Goal: Task Accomplishment & Management: Manage account settings

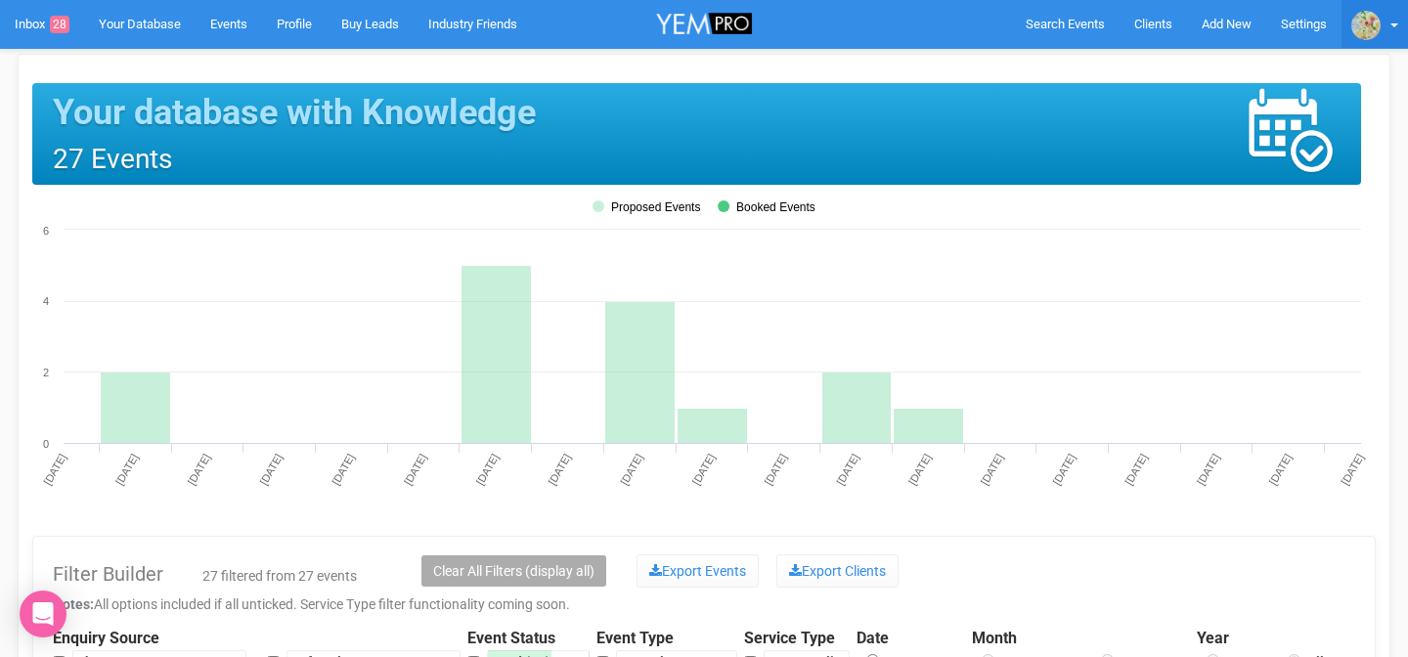
click at [1389, 24] on link at bounding box center [1375, 24] width 67 height 48
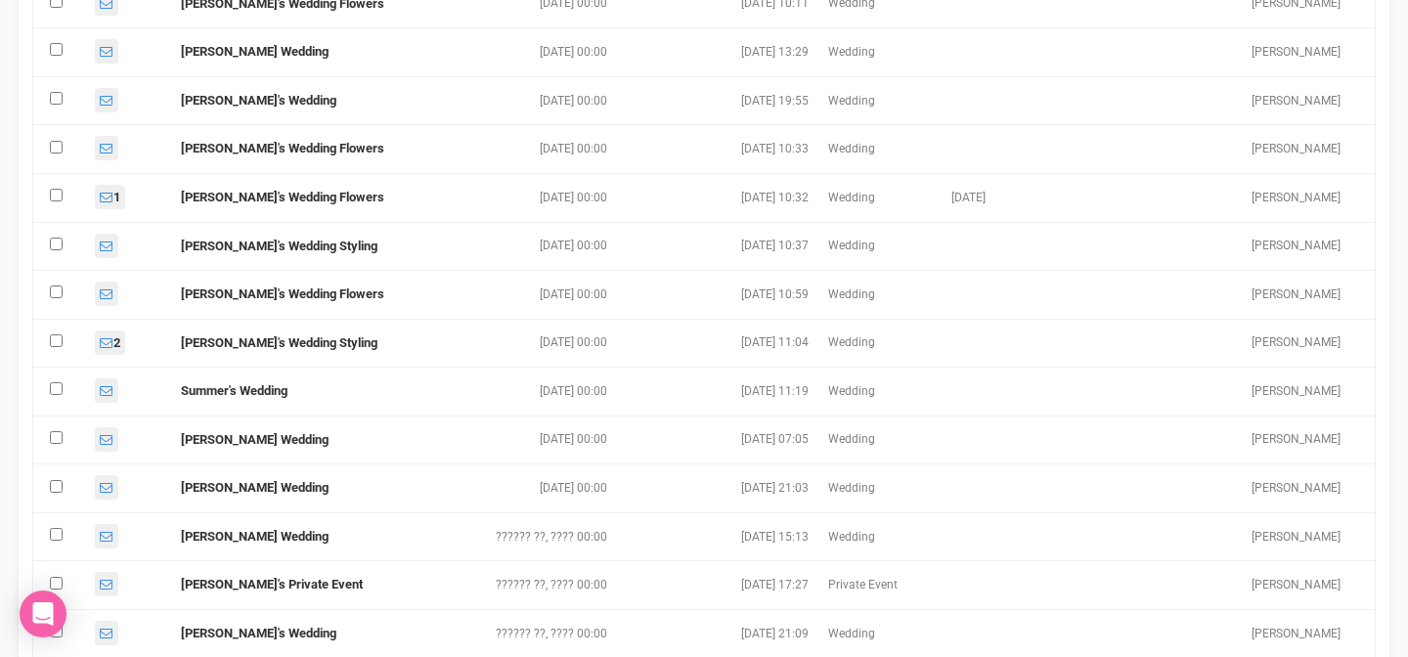
scroll to position [1629, 0]
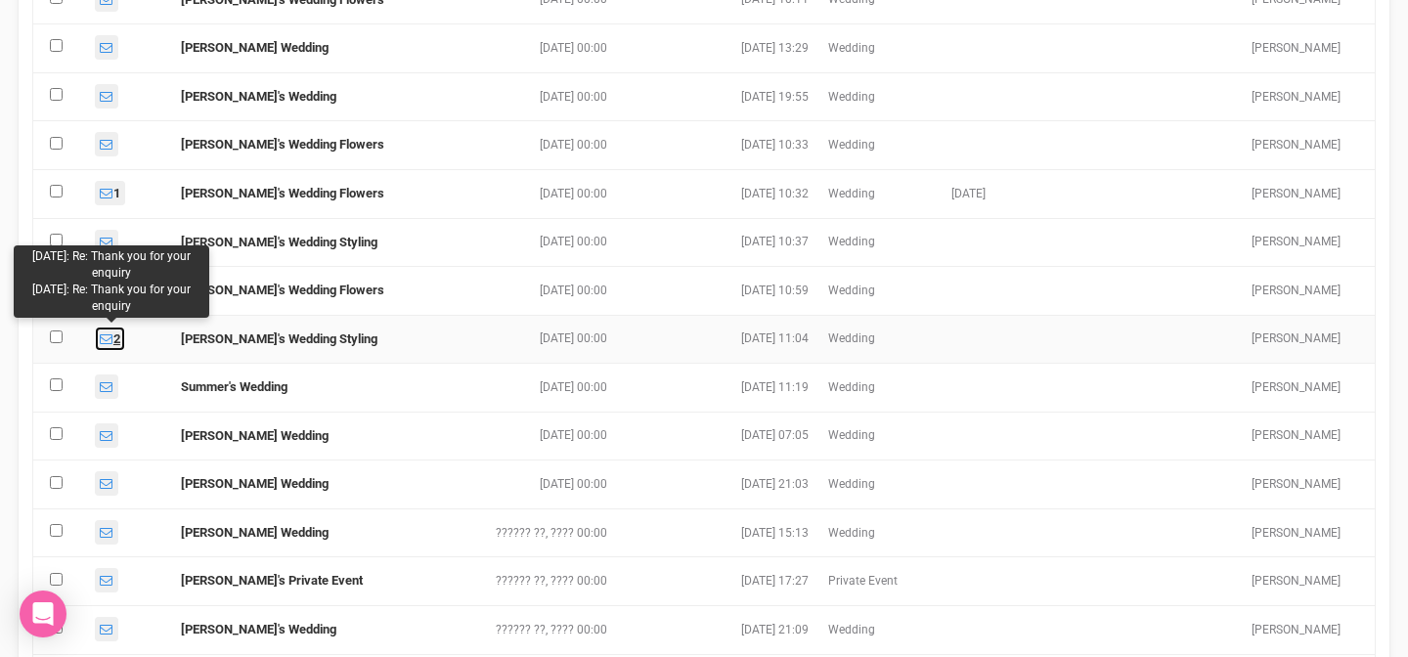
click at [109, 336] on icon at bounding box center [107, 339] width 14 height 13
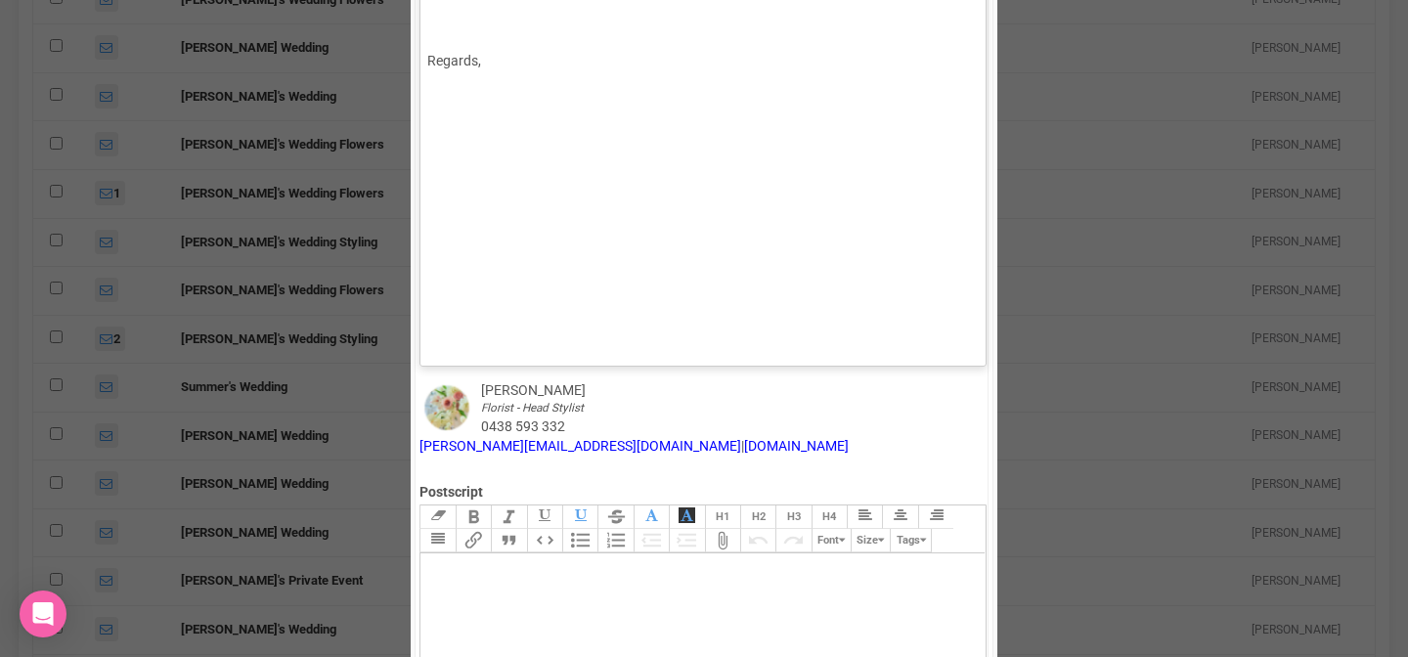
scroll to position [0, 0]
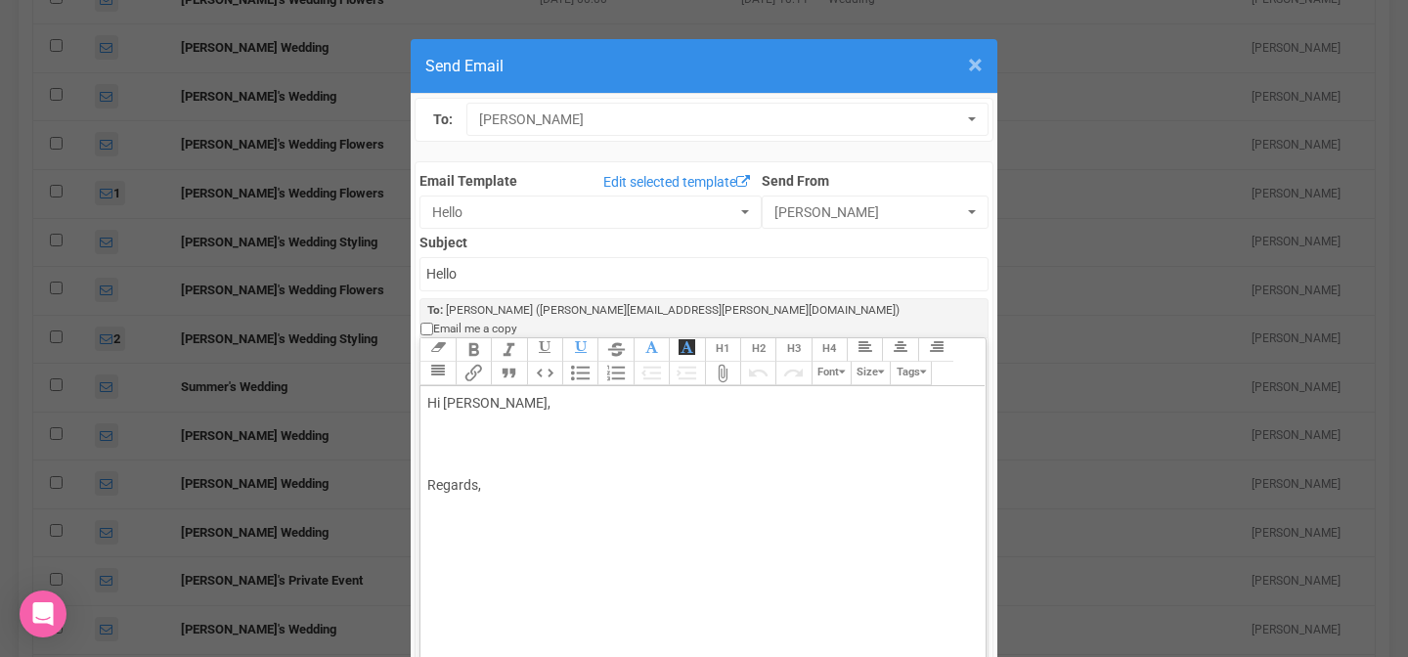
click at [978, 61] on span "×" at bounding box center [975, 65] width 15 height 32
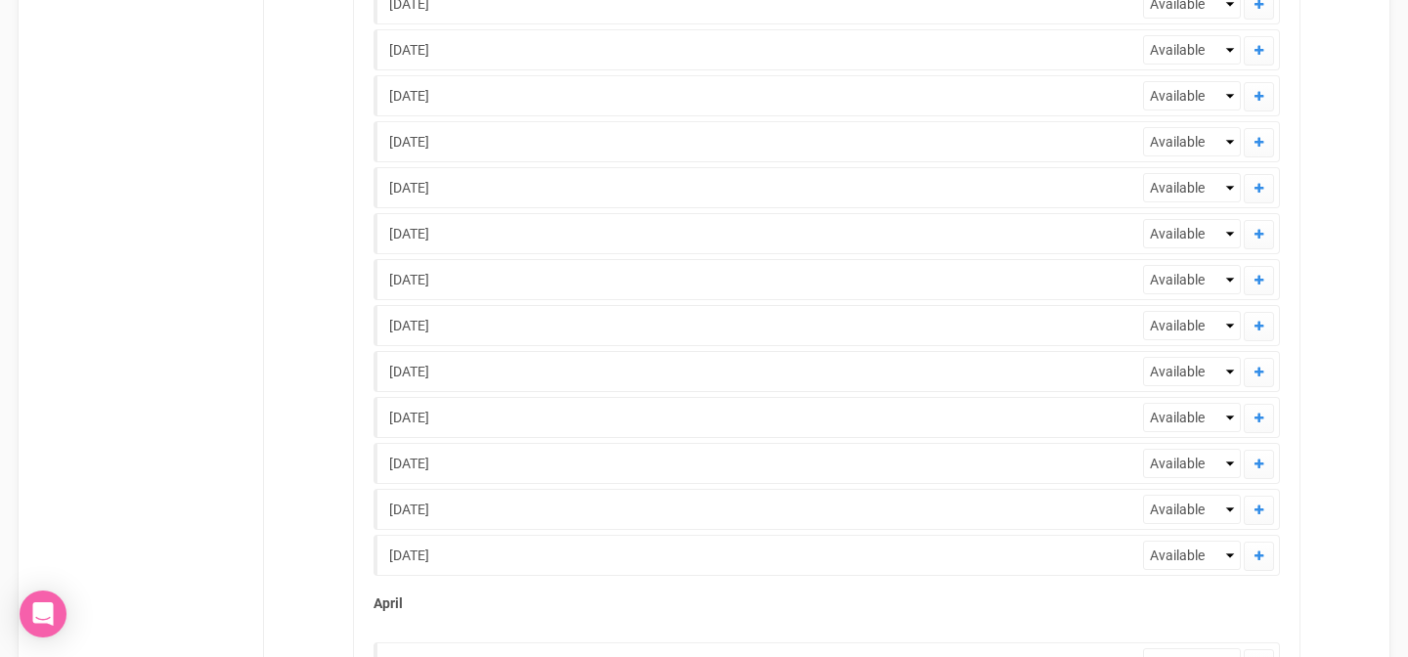
scroll to position [4504, 0]
click at [1228, 415] on select "Available Check Unavailable" at bounding box center [1192, 414] width 98 height 29
select select "Unavailable"
click at [1143, 400] on select "Available Check Unavailable" at bounding box center [1192, 414] width 98 height 29
click at [1229, 374] on select "Available Check Unavailable" at bounding box center [1192, 368] width 98 height 29
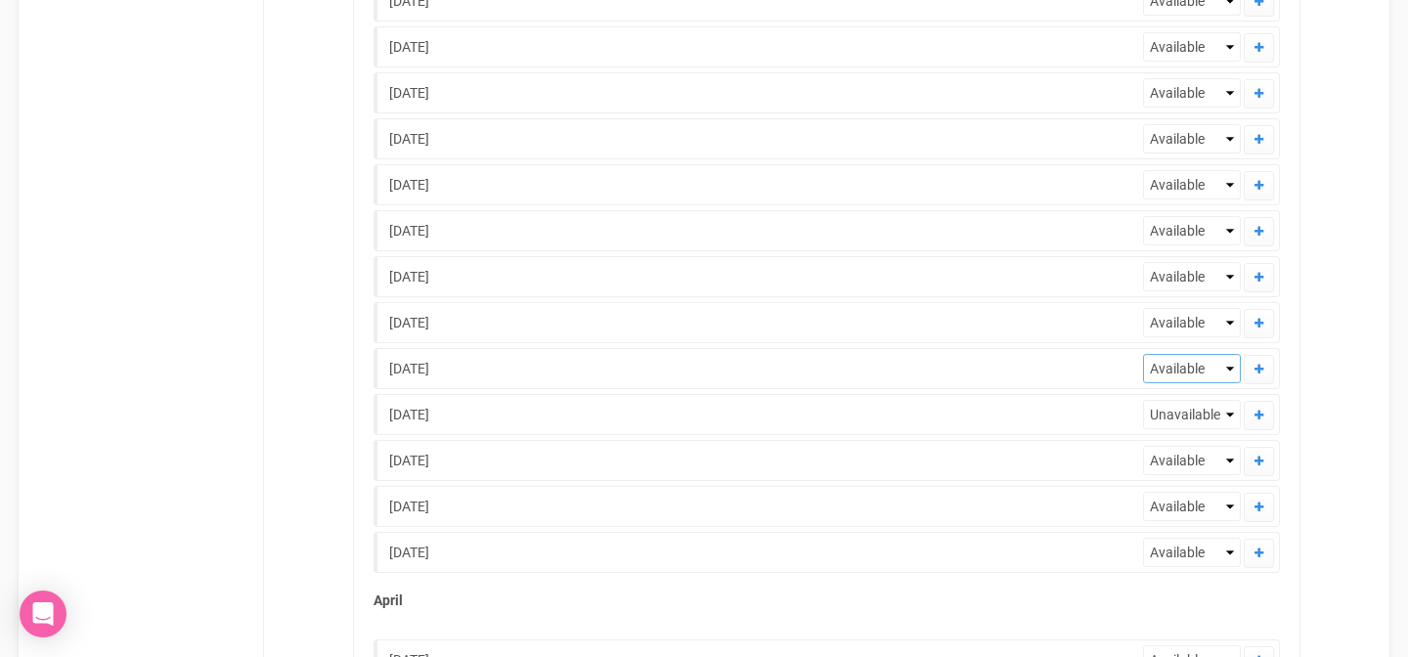
select select "Unavailable"
click at [1143, 354] on select "Available Check Unavailable" at bounding box center [1192, 368] width 98 height 29
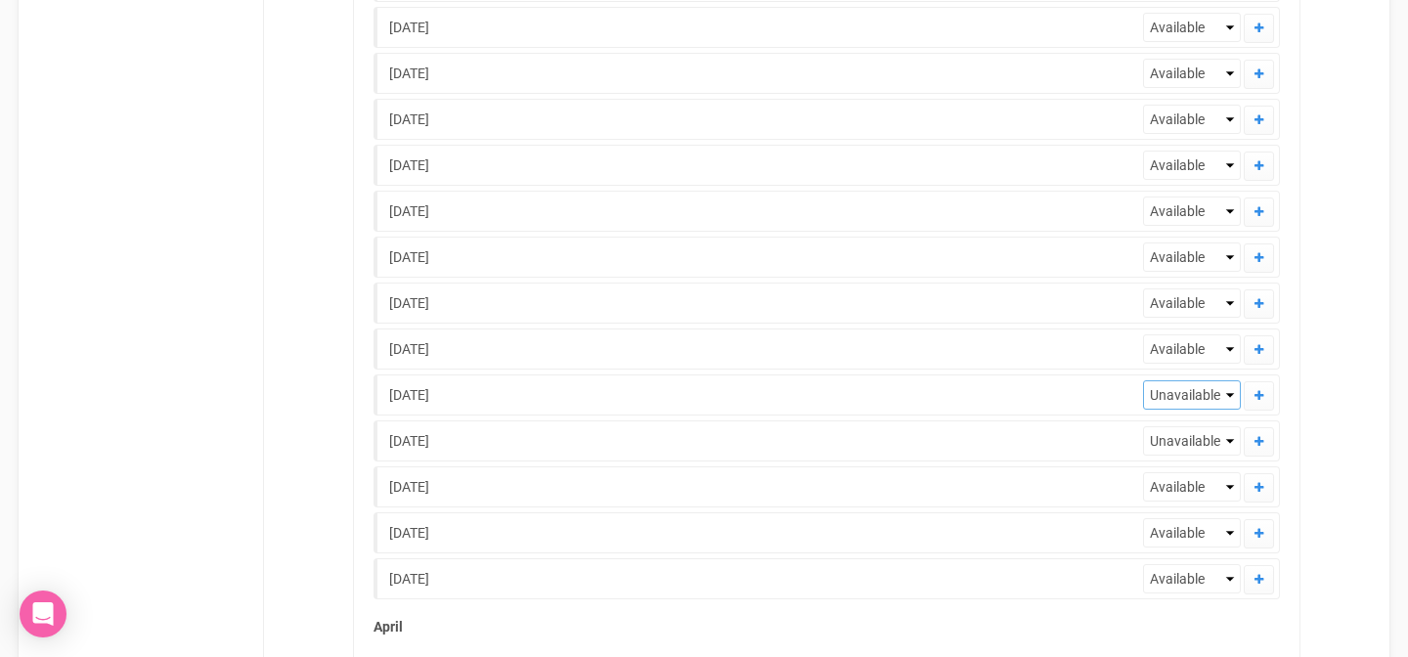
scroll to position [4472, 0]
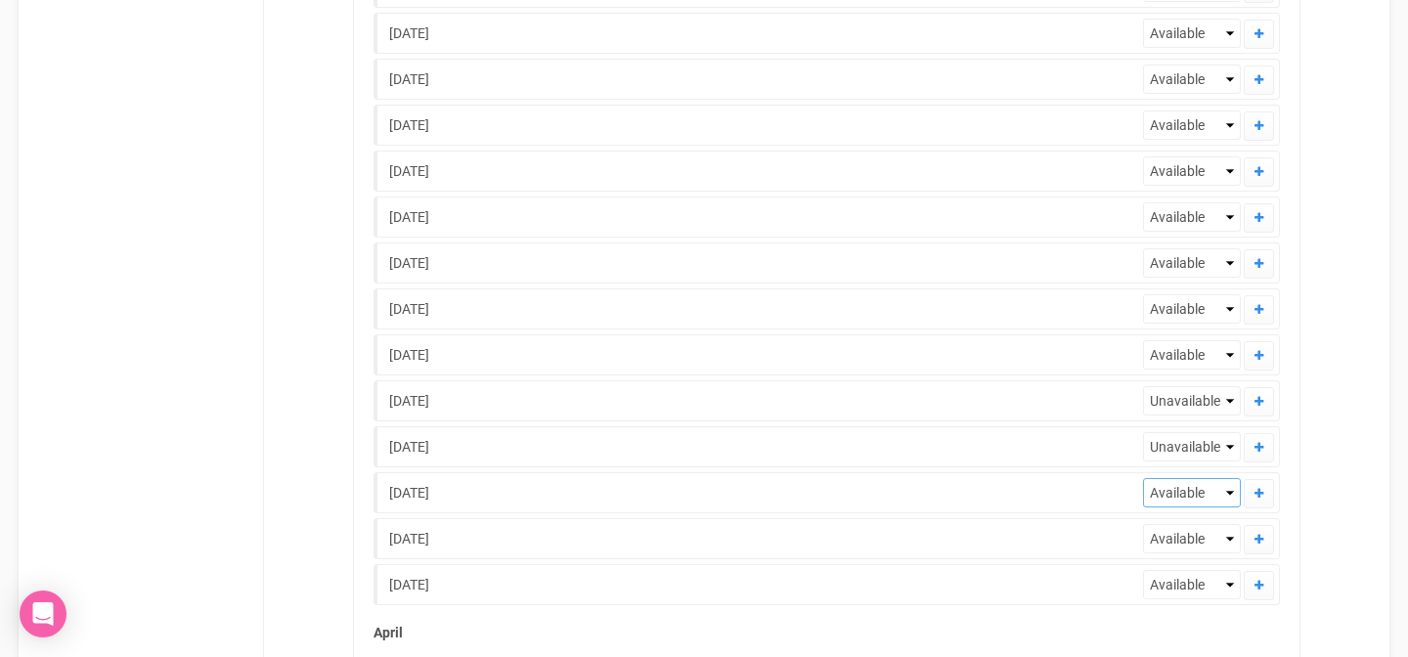
click at [1227, 495] on select "Available Check Unavailable" at bounding box center [1192, 492] width 98 height 29
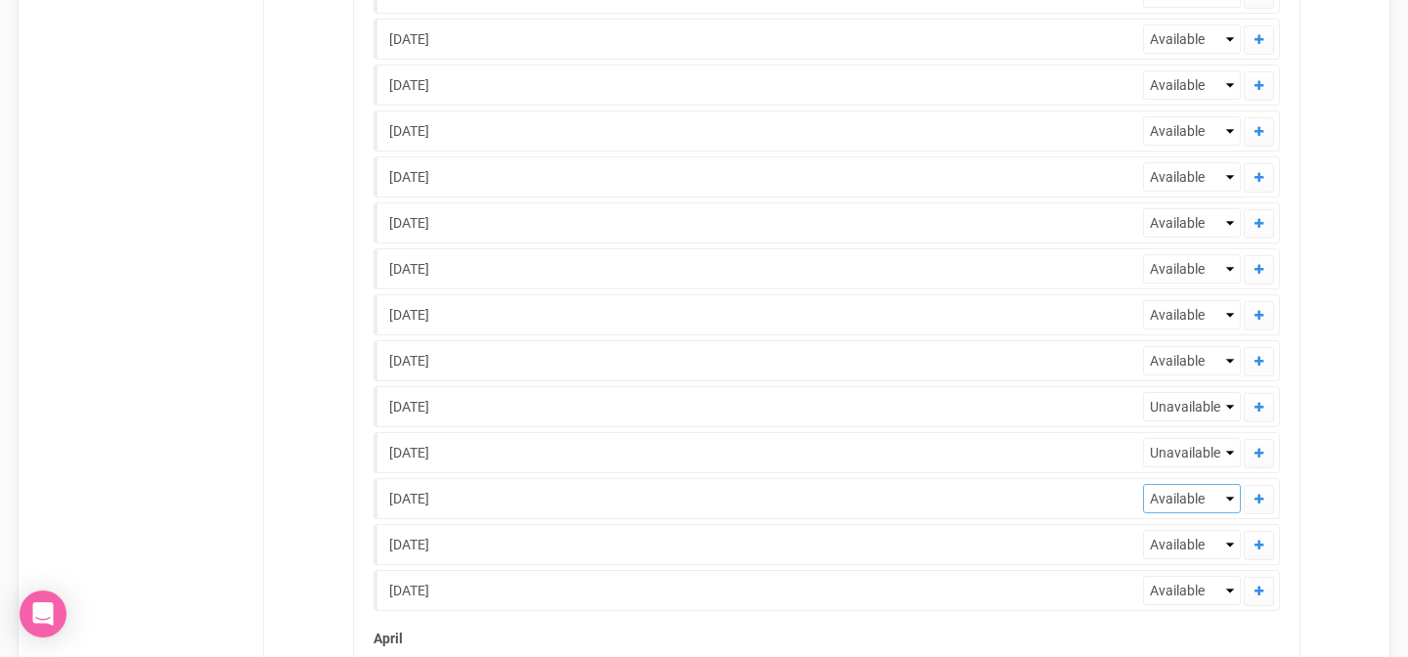
select select "Unavailable"
click at [1143, 484] on select "Available Check Unavailable" at bounding box center [1192, 498] width 98 height 29
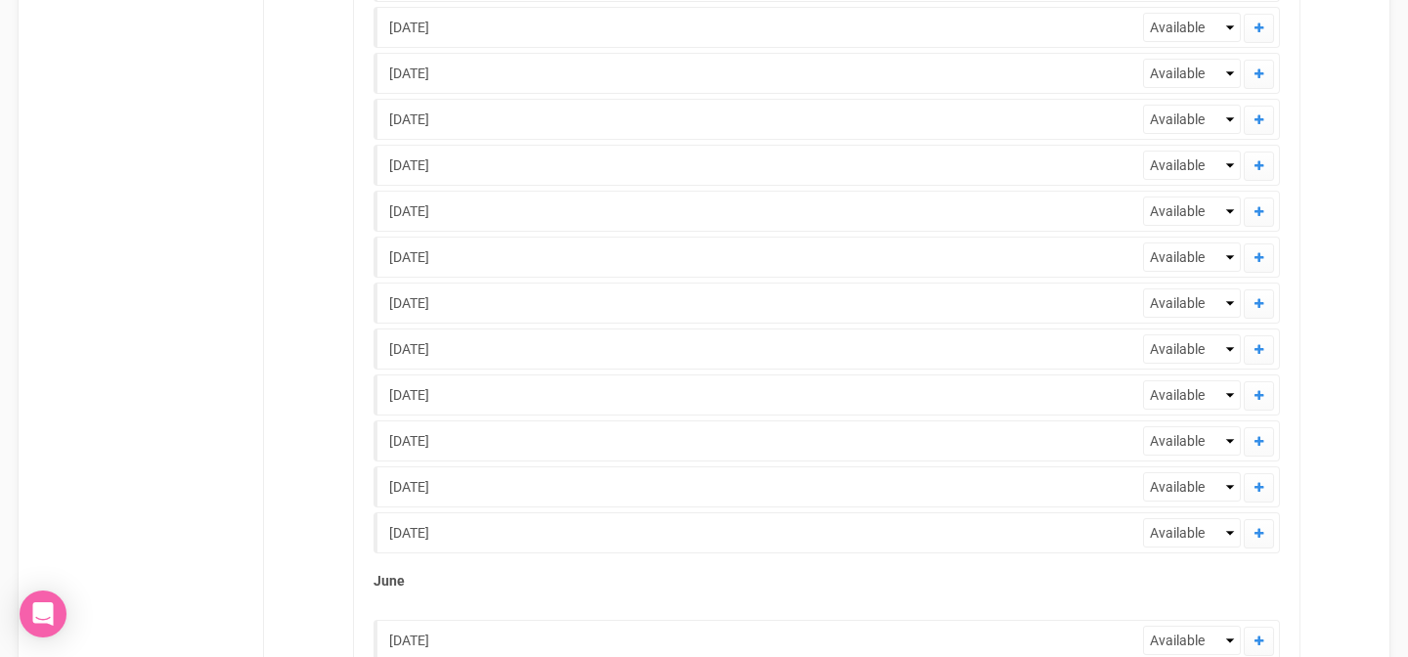
scroll to position [7450, 0]
click at [1226, 443] on select "Available Check Unavailable" at bounding box center [1192, 441] width 98 height 29
select select "Unavailable"
click at [1143, 427] on select "Available Check Unavailable" at bounding box center [1192, 441] width 98 height 29
click at [1226, 487] on select "Available Check Unavailable" at bounding box center [1192, 487] width 98 height 29
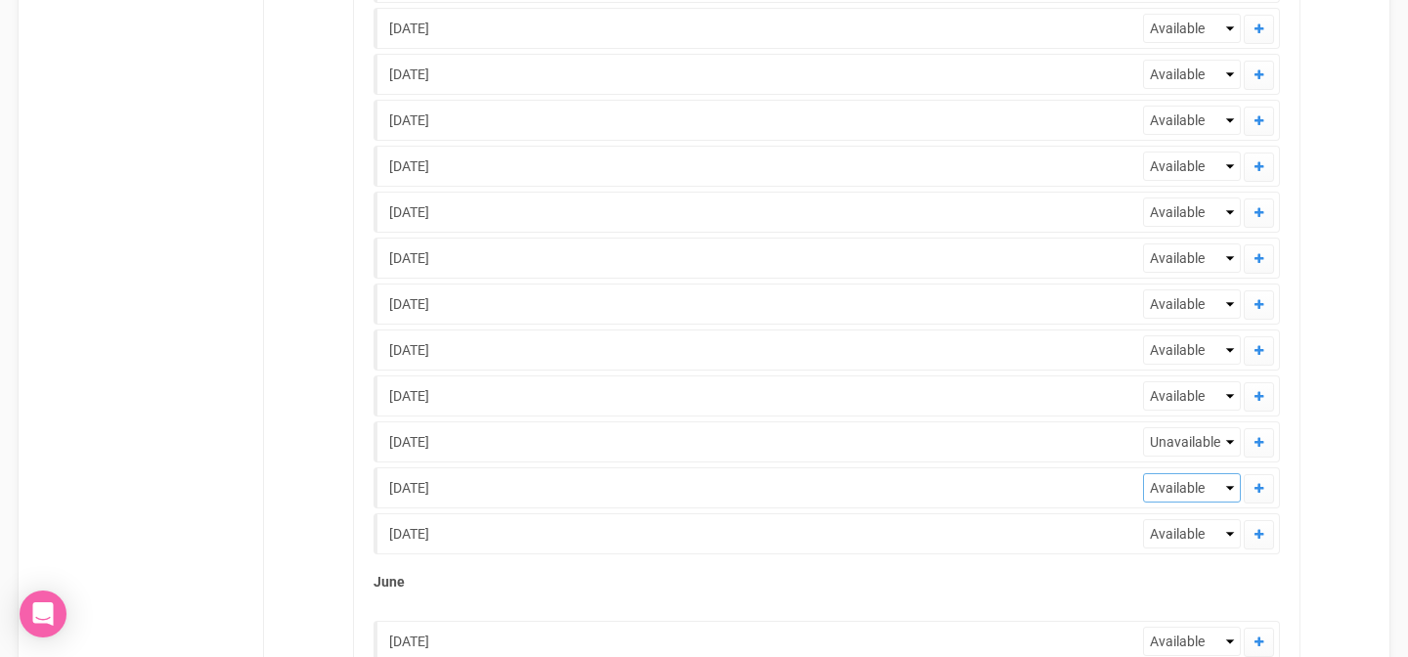
select select "Unavailable"
click at [1143, 473] on select "Available Check Unavailable" at bounding box center [1192, 487] width 98 height 29
click at [1232, 532] on select "Available Check Unavailable" at bounding box center [1192, 533] width 98 height 29
select select "Unavailable"
click at [1143, 519] on select "Available Check Unavailable" at bounding box center [1192, 533] width 98 height 29
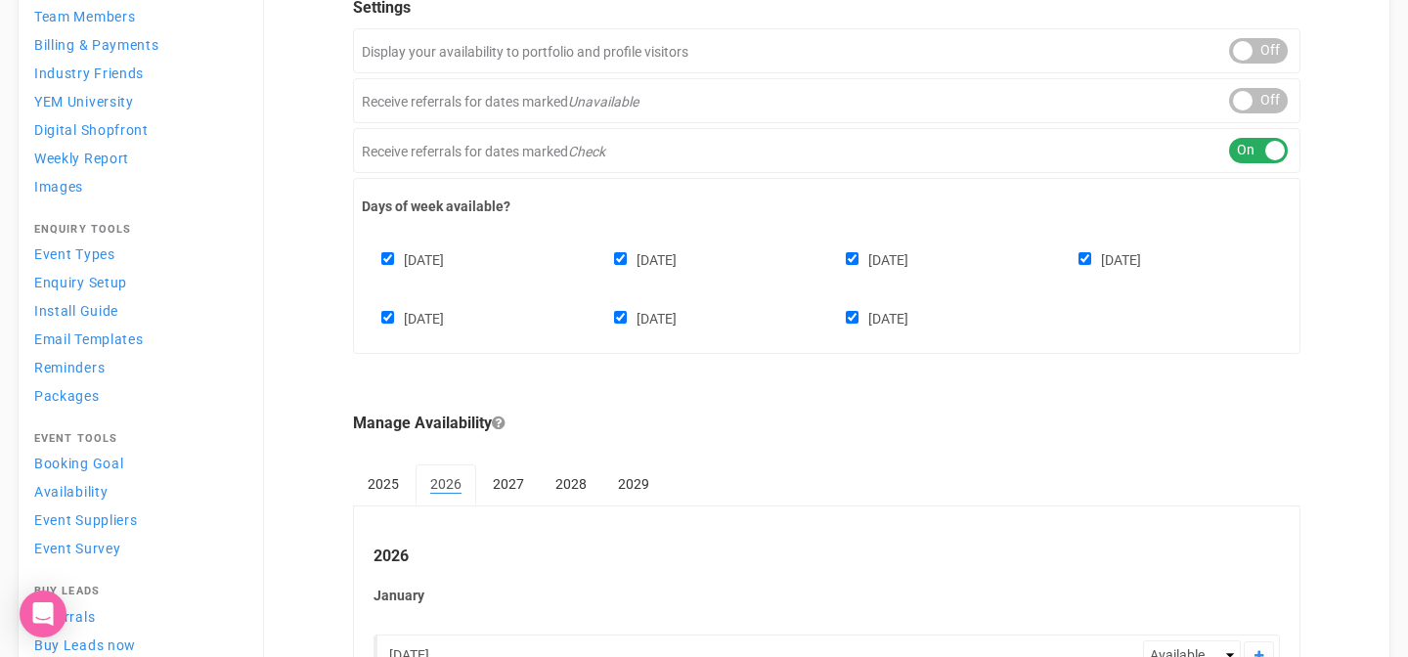
scroll to position [0, 0]
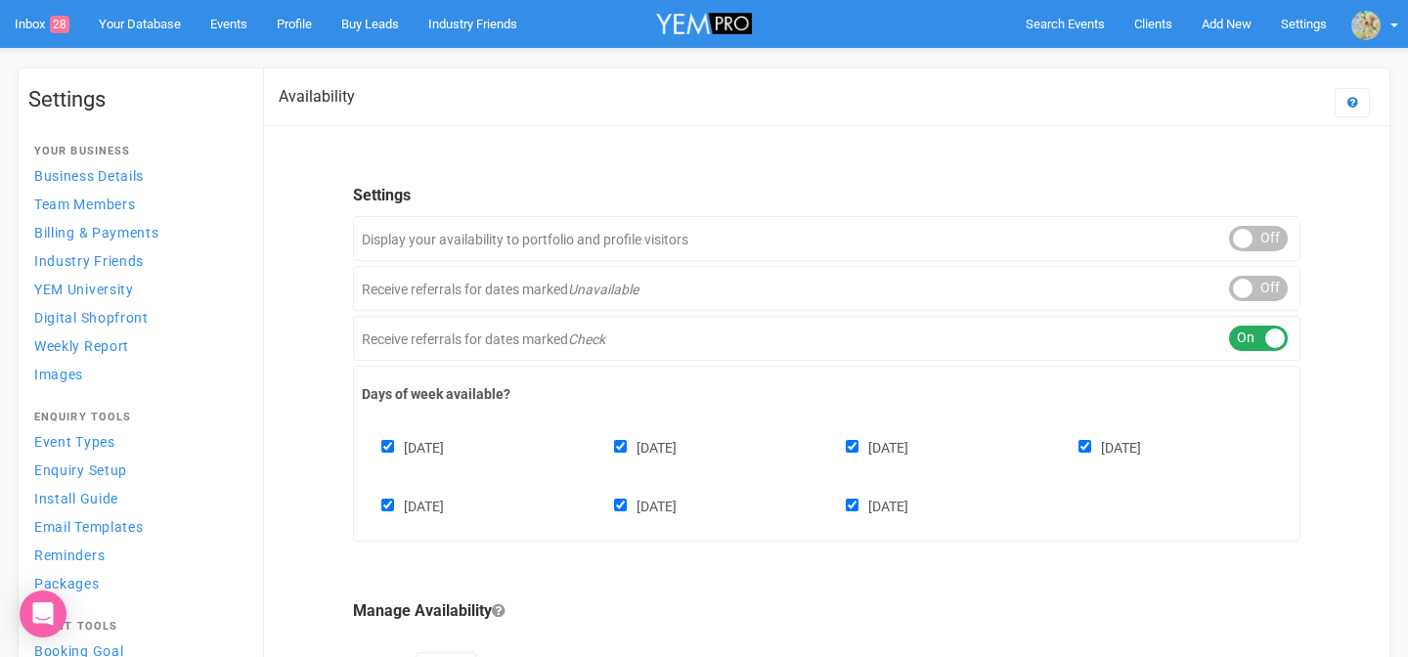
click at [1243, 293] on div at bounding box center [1243, 289] width 20 height 20
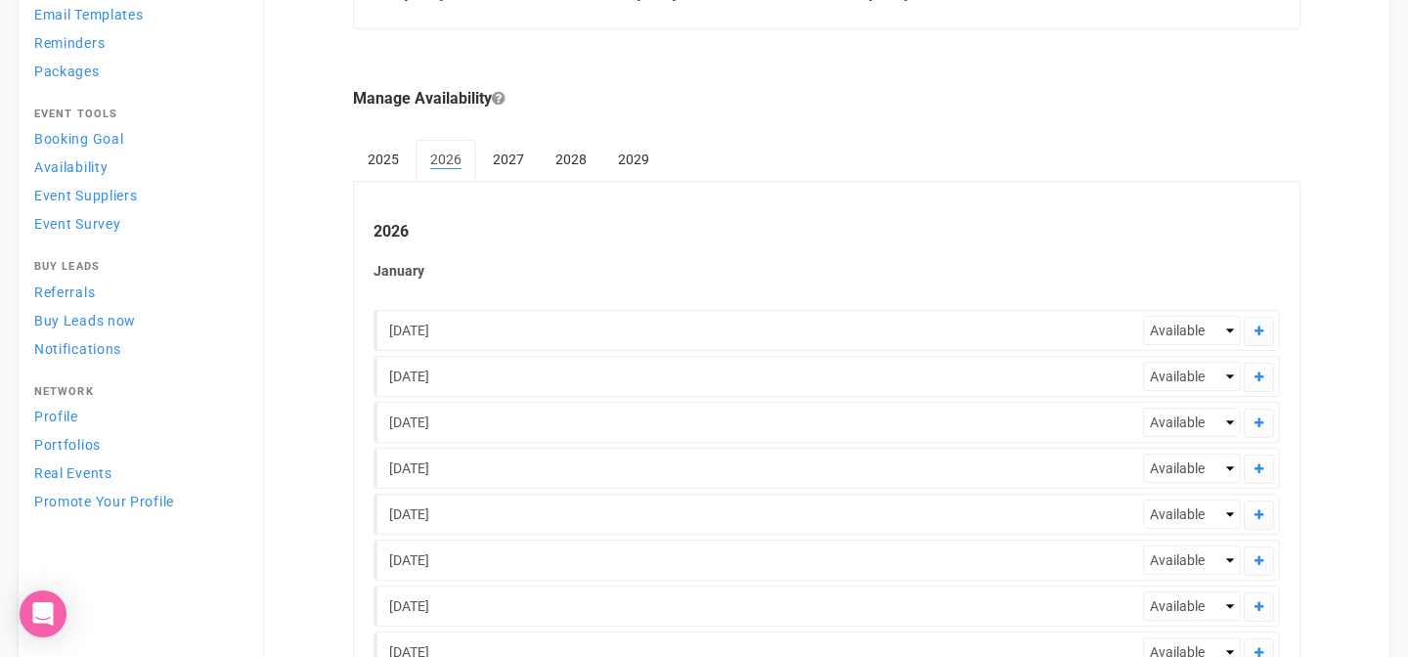
scroll to position [513, 0]
click at [379, 159] on link "2025" at bounding box center [383, 158] width 61 height 39
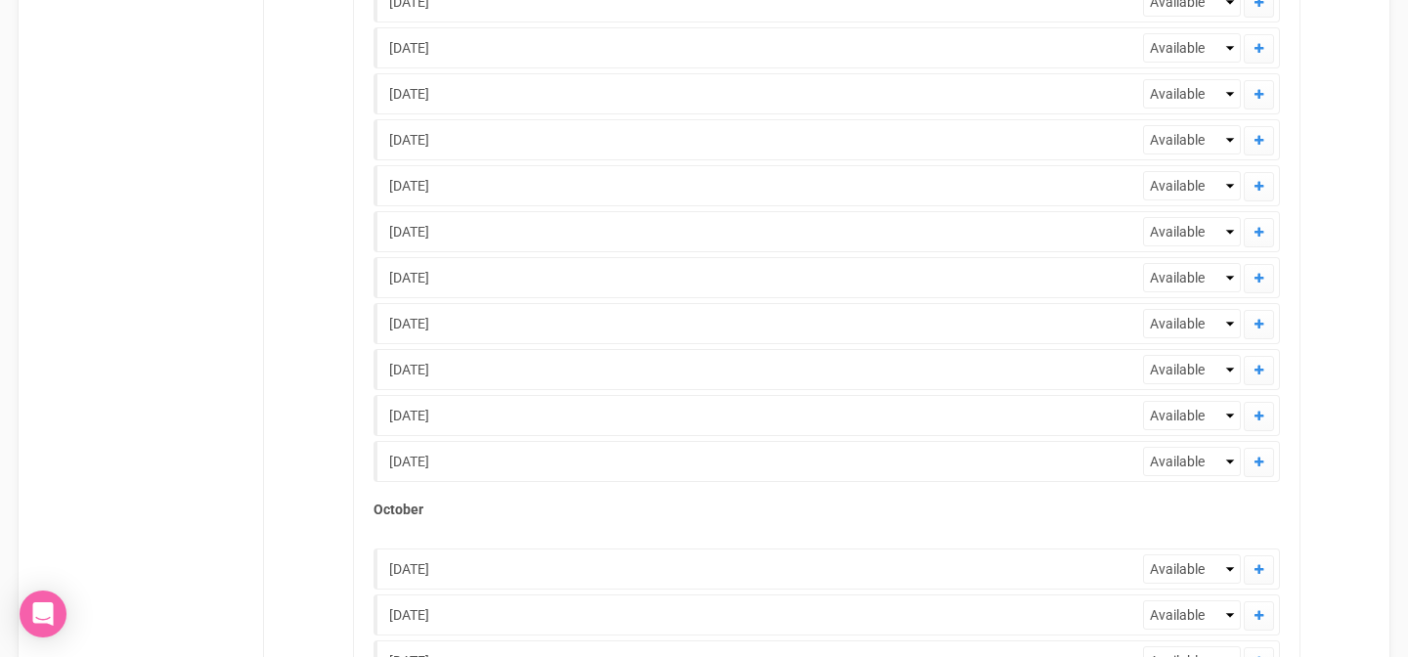
scroll to position [1077, 0]
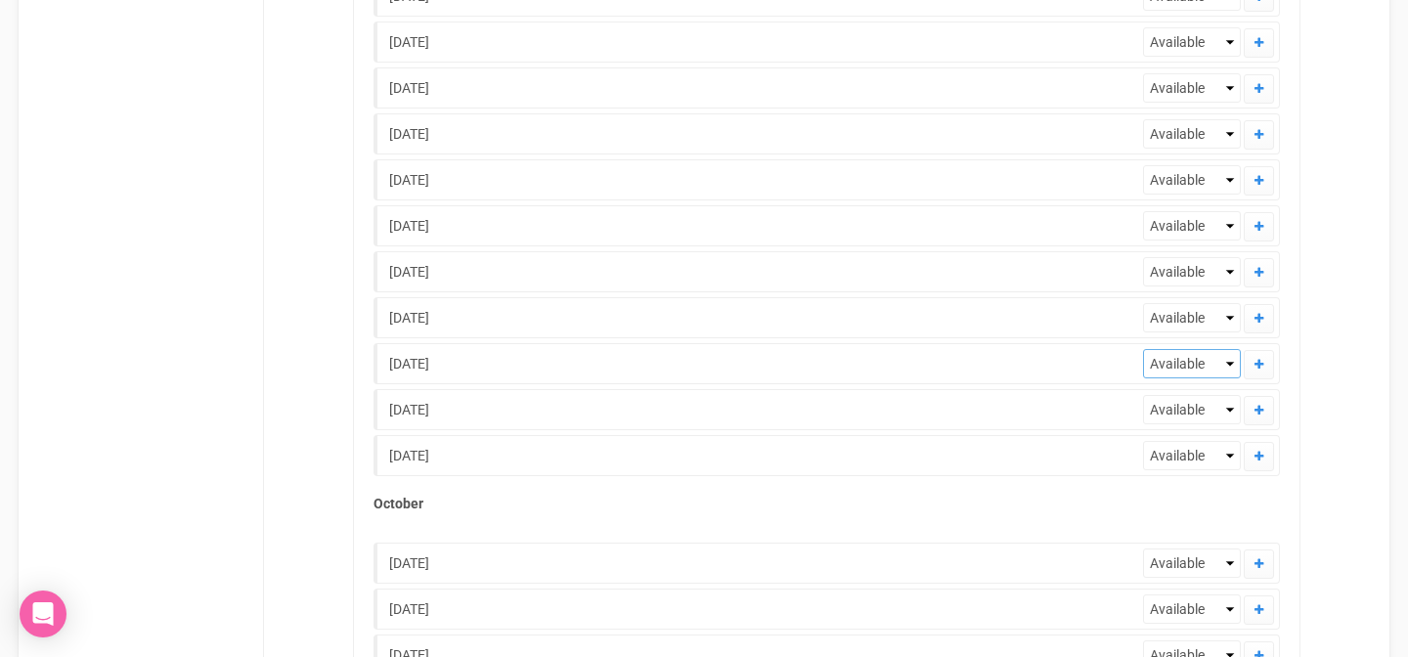
click at [1228, 367] on select "Available Check Unavailable" at bounding box center [1192, 363] width 98 height 29
select select "Unavailable"
click at [1143, 349] on select "Available Check Unavailable" at bounding box center [1192, 363] width 98 height 29
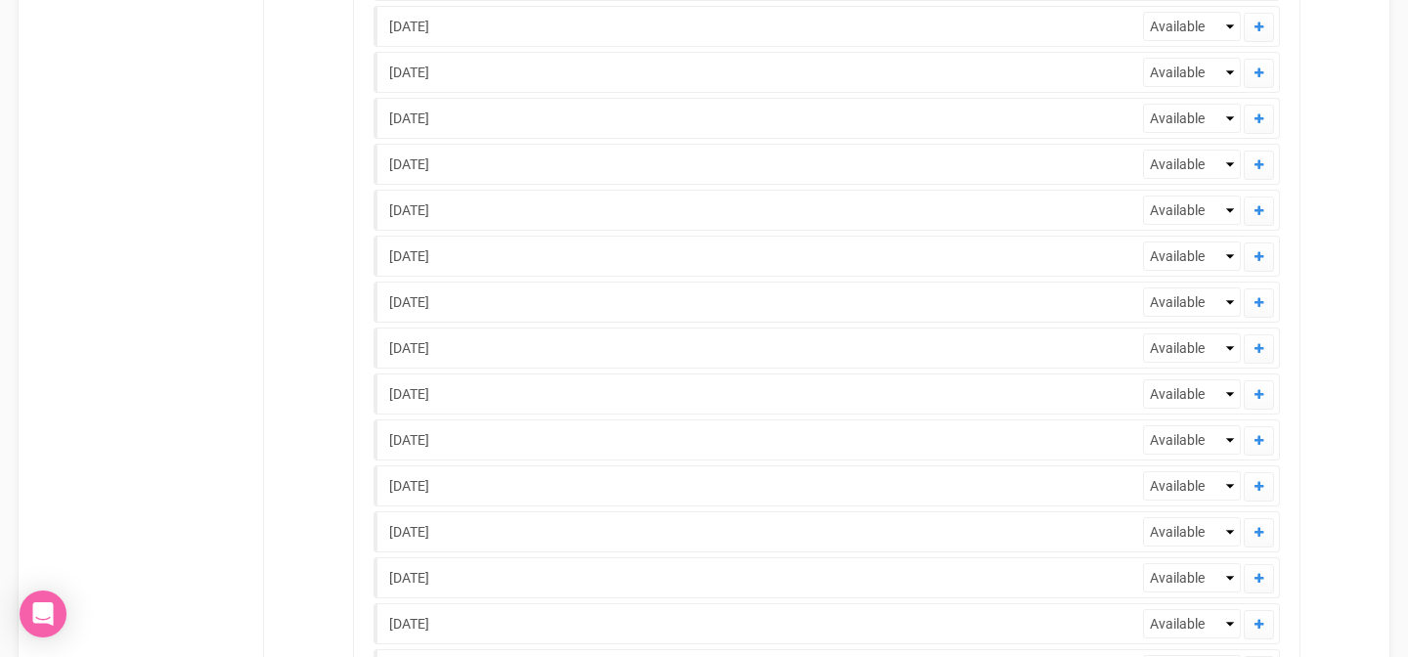
scroll to position [2267, 0]
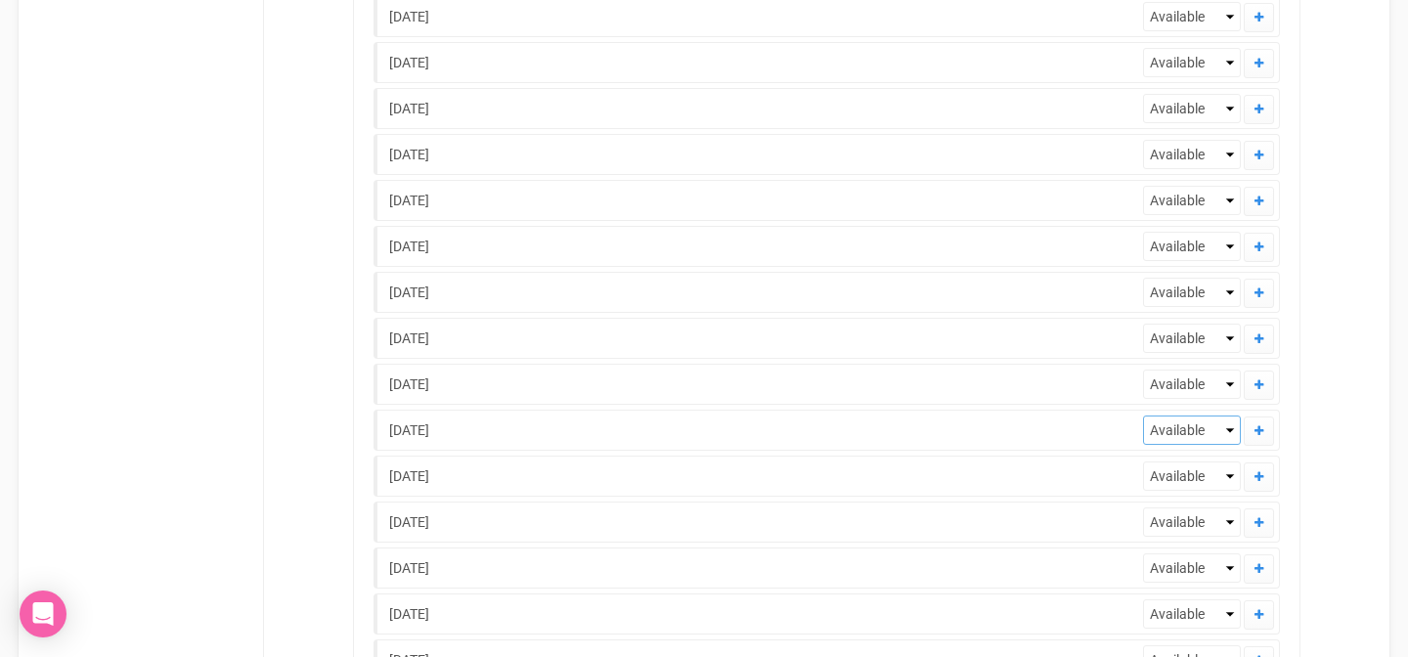
click at [1228, 430] on select "Available Check Unavailable" at bounding box center [1192, 430] width 98 height 29
select select "Unavailable"
click at [1143, 416] on select "Available Check Unavailable" at bounding box center [1192, 430] width 98 height 29
click at [1230, 381] on select "Available Check Unavailable" at bounding box center [1192, 384] width 98 height 29
select select "Unavailable"
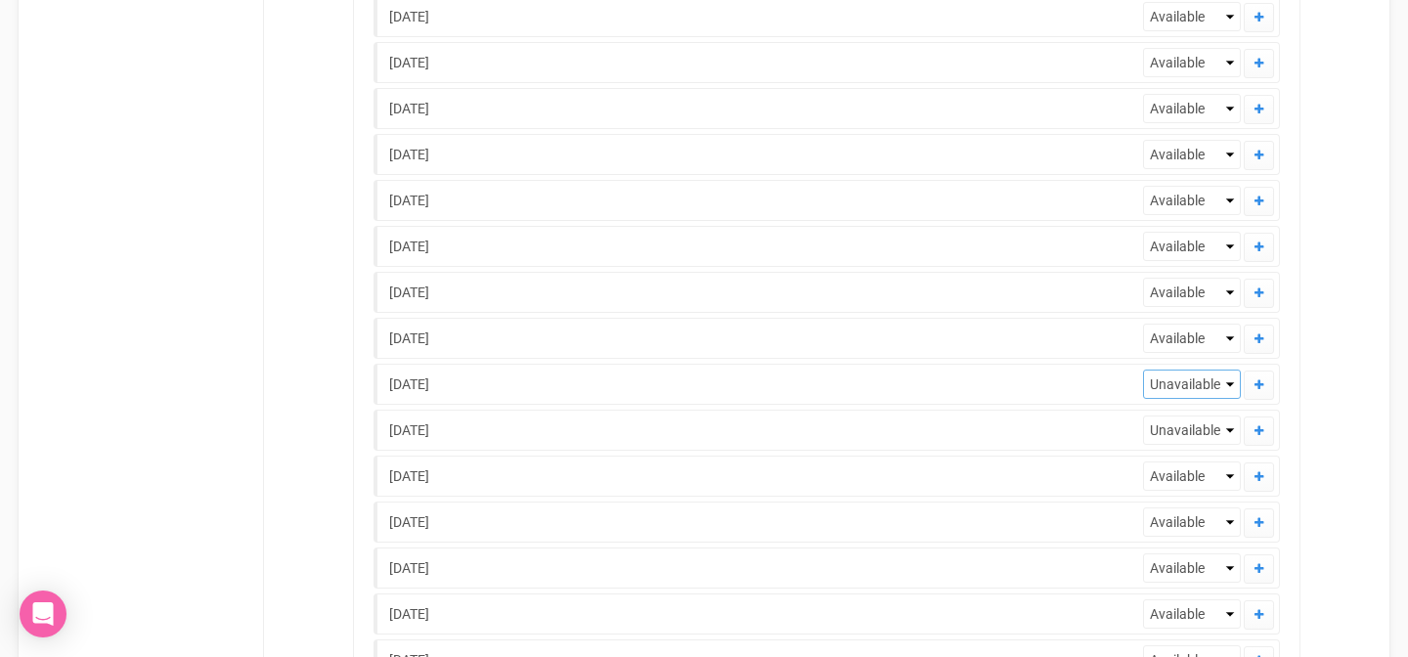
click at [1143, 370] on select "Available Check Unavailable" at bounding box center [1192, 384] width 98 height 29
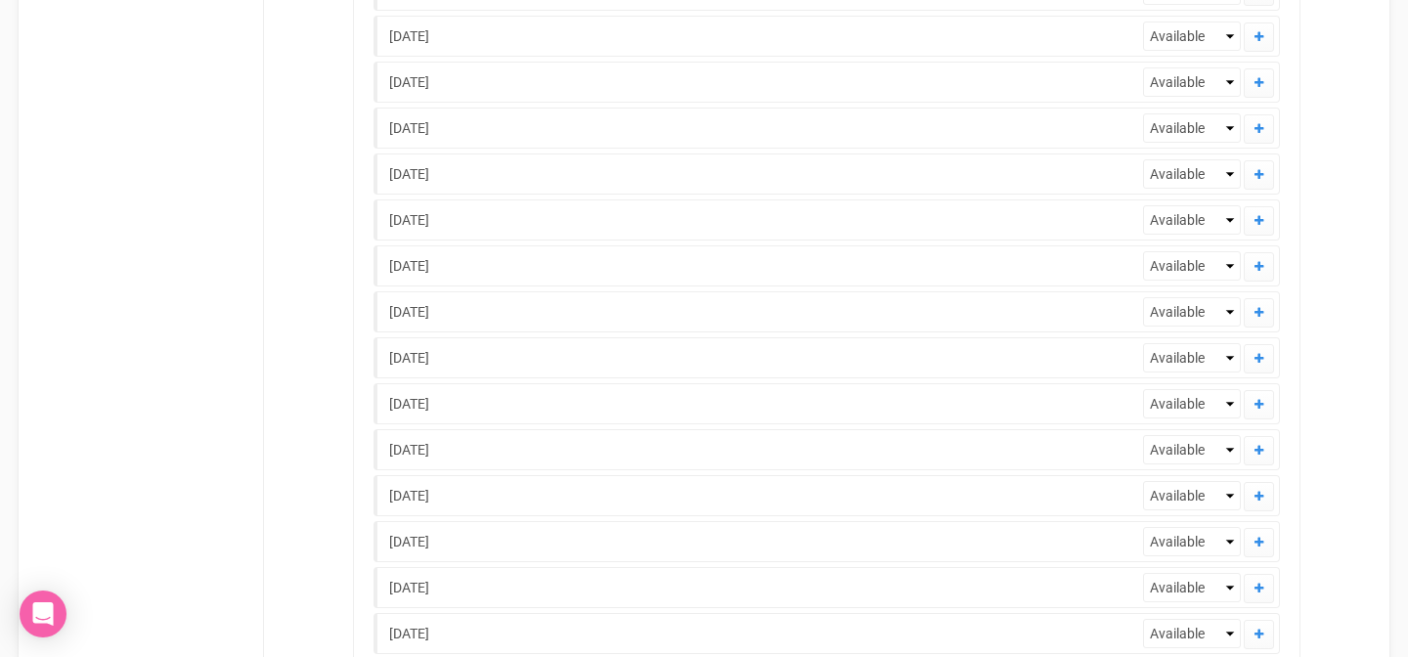
scroll to position [3646, 0]
click at [1227, 541] on select "Available Check Unavailable" at bounding box center [1192, 537] width 98 height 29
select select "Unavailable"
click at [1143, 523] on select "Available Check Unavailable" at bounding box center [1192, 537] width 98 height 29
click at [1228, 496] on select "Available Check Unavailable" at bounding box center [1192, 491] width 98 height 29
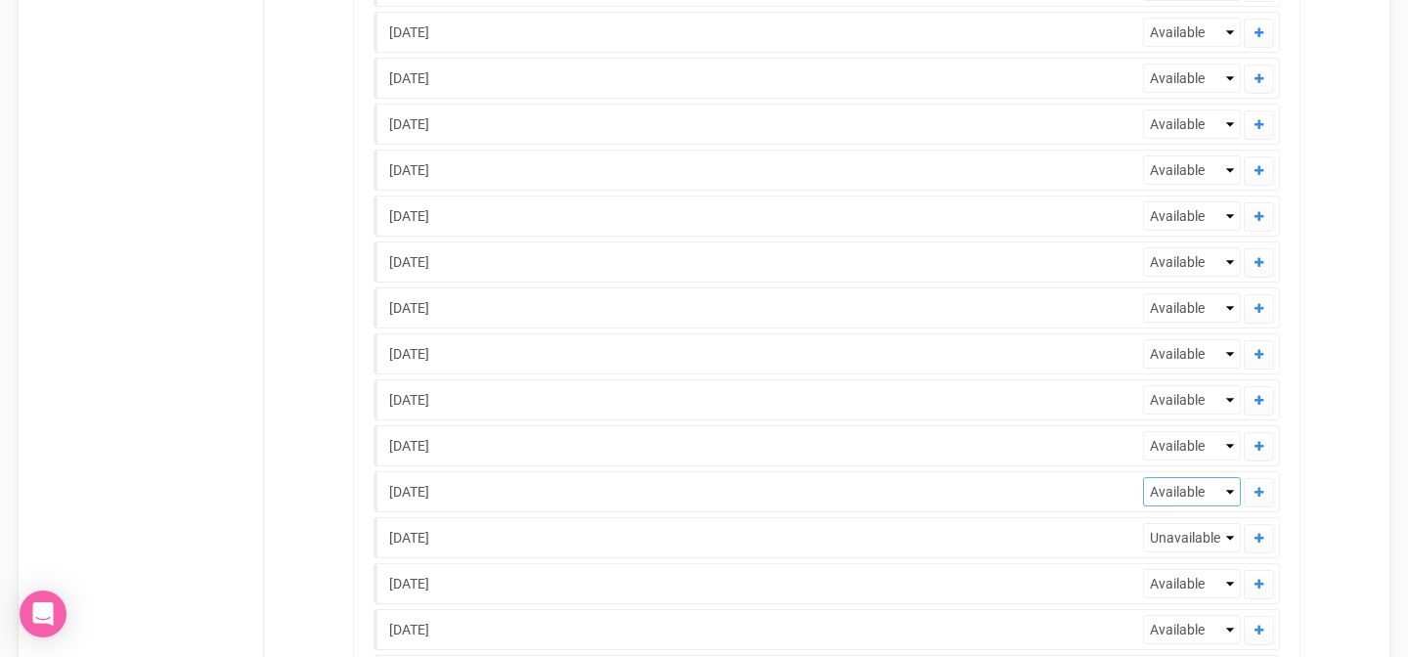
select select "Unavailable"
click at [1143, 477] on select "Available Check Unavailable" at bounding box center [1192, 491] width 98 height 29
click at [1229, 171] on select "Available Check Unavailable" at bounding box center [1192, 171] width 98 height 29
select select "Unavailable"
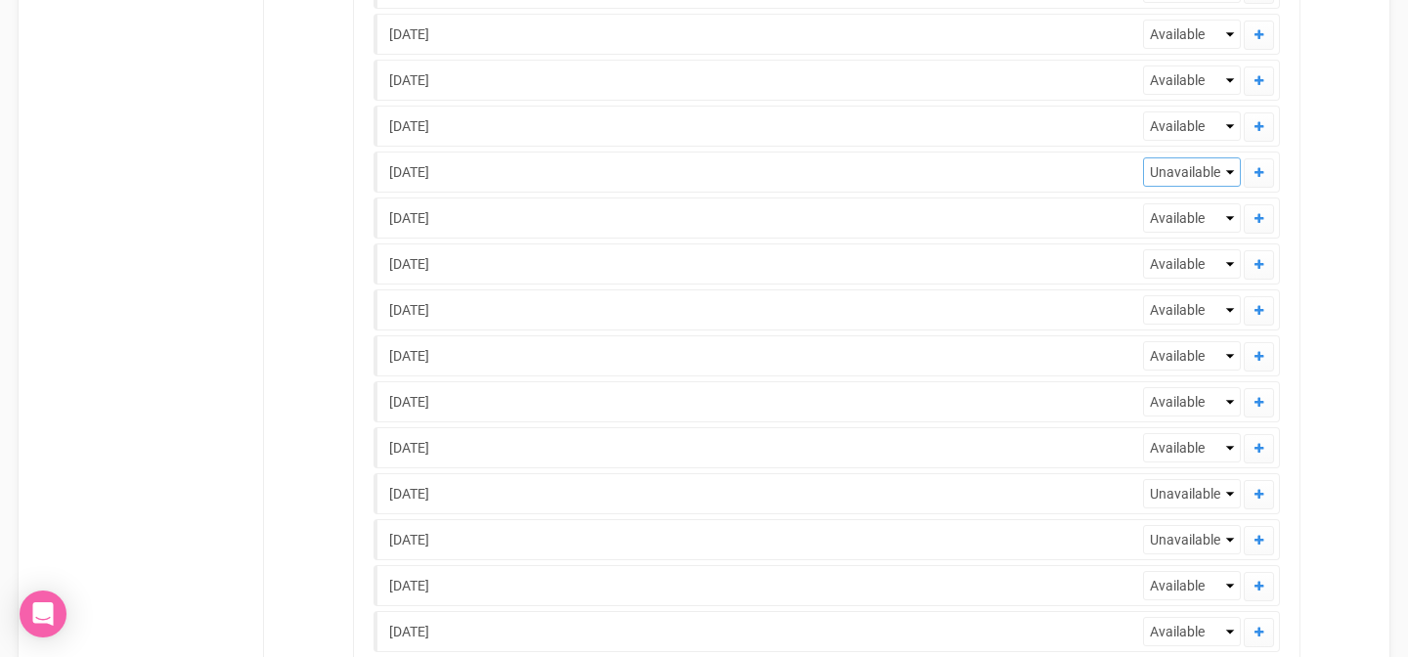
click at [1143, 157] on select "Available Check Unavailable" at bounding box center [1192, 171] width 98 height 29
click at [1227, 218] on select "Available Check Unavailable" at bounding box center [1192, 217] width 98 height 29
select select "Unavailable"
click at [1143, 203] on select "Available Check Unavailable" at bounding box center [1192, 217] width 98 height 29
click at [1228, 266] on select "Available Check Unavailable" at bounding box center [1192, 263] width 98 height 29
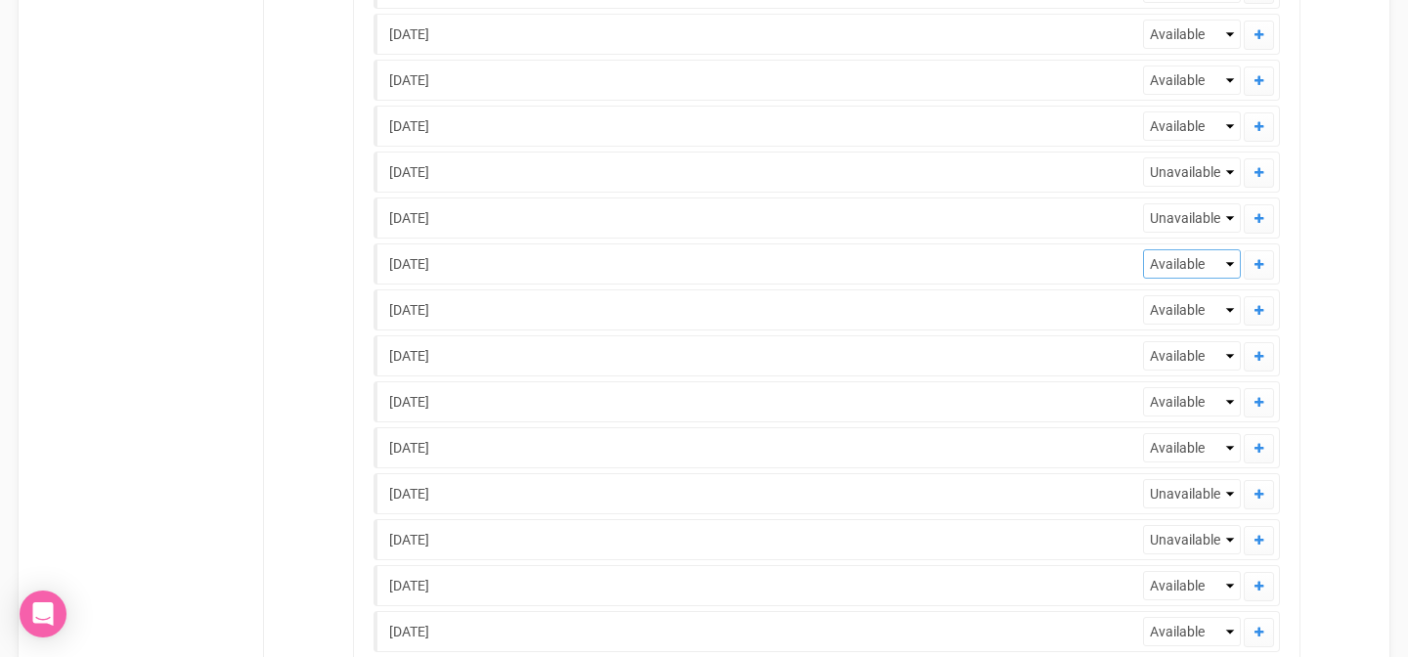
select select "Unavailable"
click at [1143, 249] on select "Available Check Unavailable" at bounding box center [1192, 263] width 98 height 29
click at [1229, 312] on select "Available Check Unavailable" at bounding box center [1192, 309] width 98 height 29
select select "Unavailable"
click at [1143, 295] on select "Available Check Unavailable" at bounding box center [1192, 309] width 98 height 29
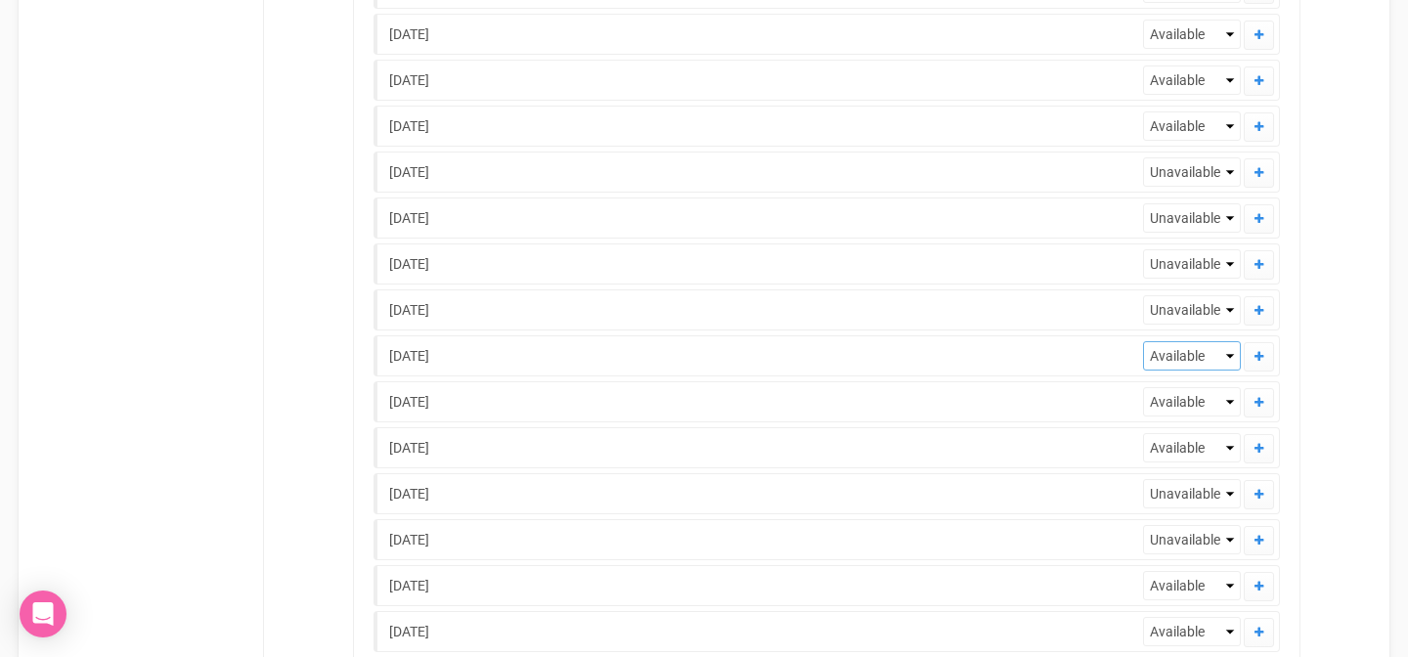
click at [1223, 356] on select "Available Check Unavailable" at bounding box center [1192, 355] width 98 height 29
select select "Unavailable"
click at [1143, 341] on select "Available Check Unavailable" at bounding box center [1192, 355] width 98 height 29
click at [1224, 402] on select "Available Check Unavailable" at bounding box center [1192, 401] width 98 height 29
select select "Unavailable"
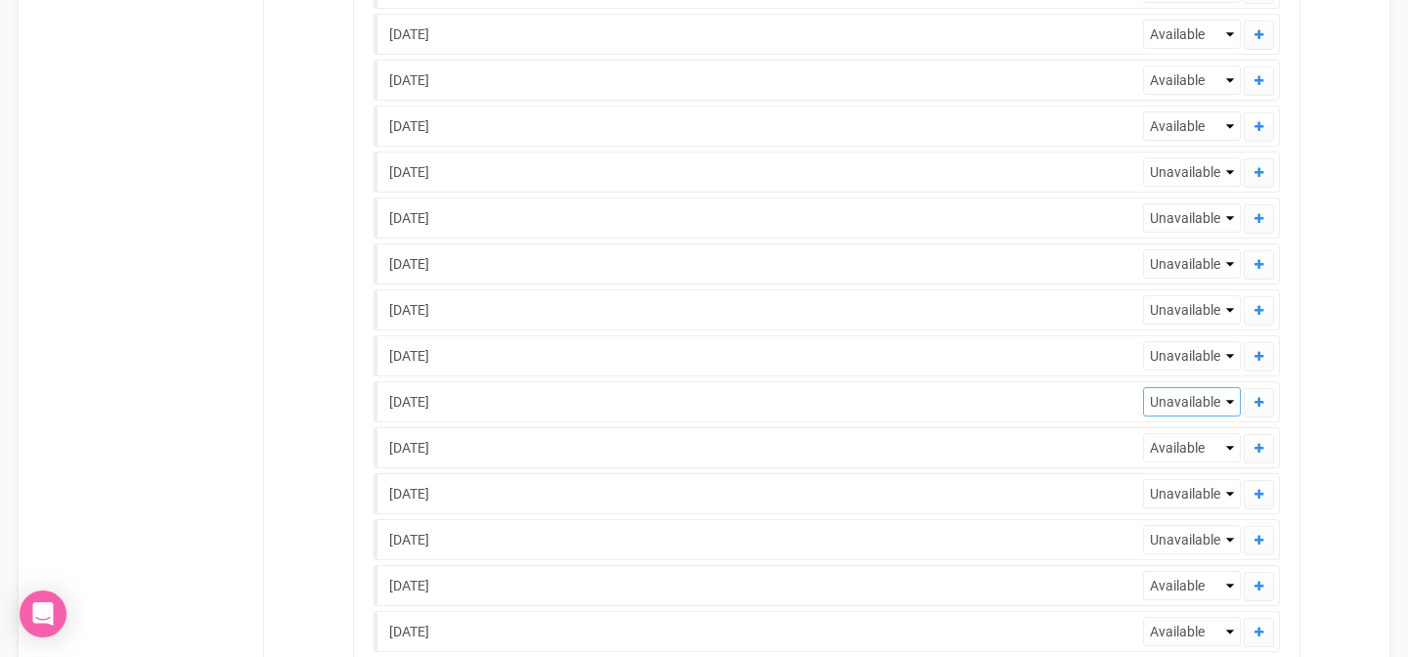
click at [1143, 387] on select "Available Check Unavailable" at bounding box center [1192, 401] width 98 height 29
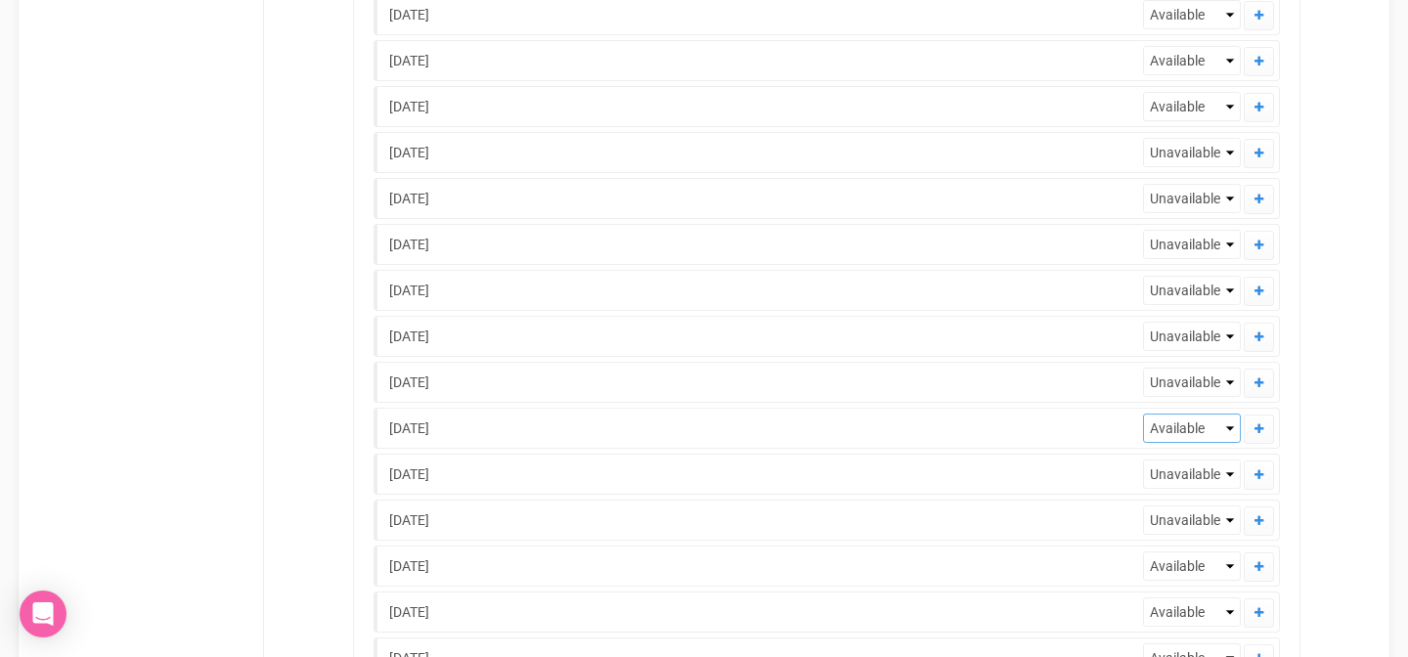
click at [1227, 428] on select "Available Check Unavailable" at bounding box center [1192, 428] width 98 height 29
select select "Unavailable"
click at [1143, 412] on select "Available Check Unavailable" at bounding box center [1192, 426] width 98 height 29
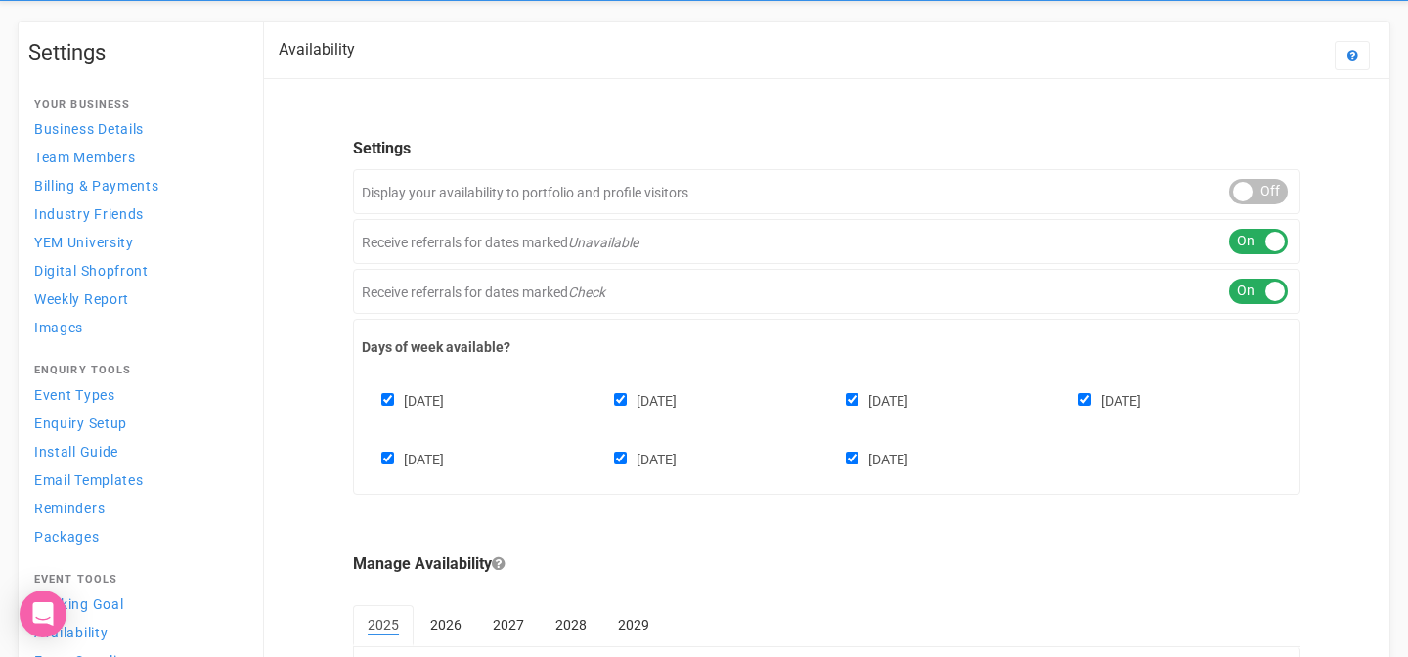
scroll to position [0, 0]
